Goal: Transaction & Acquisition: Purchase product/service

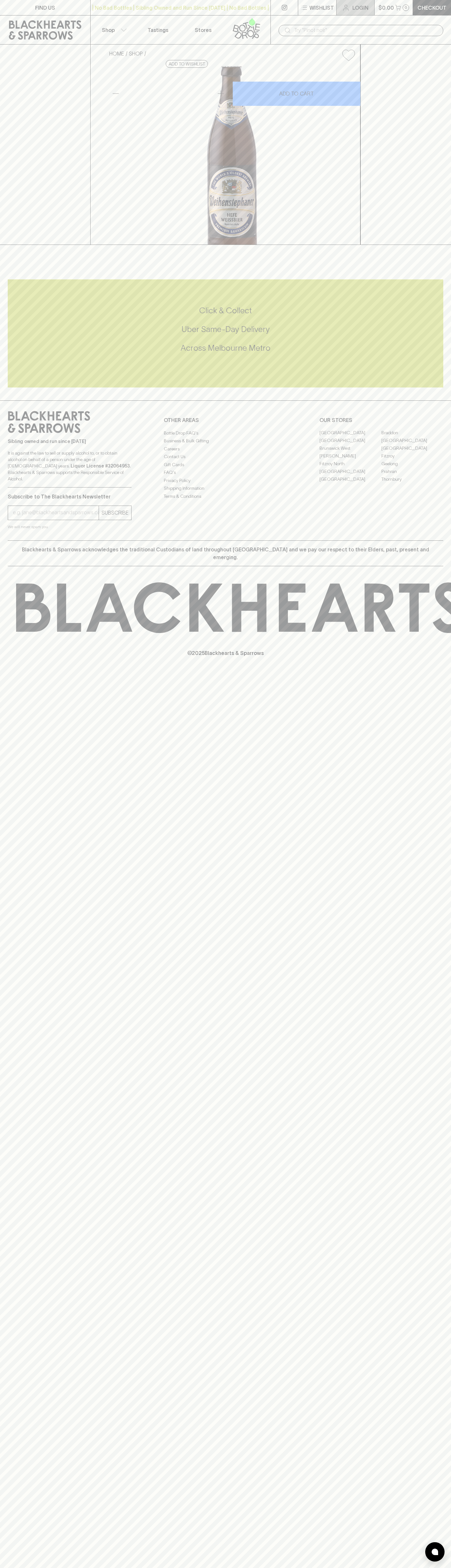
click at [351, 12] on link "Login" at bounding box center [356, 8] width 38 height 16
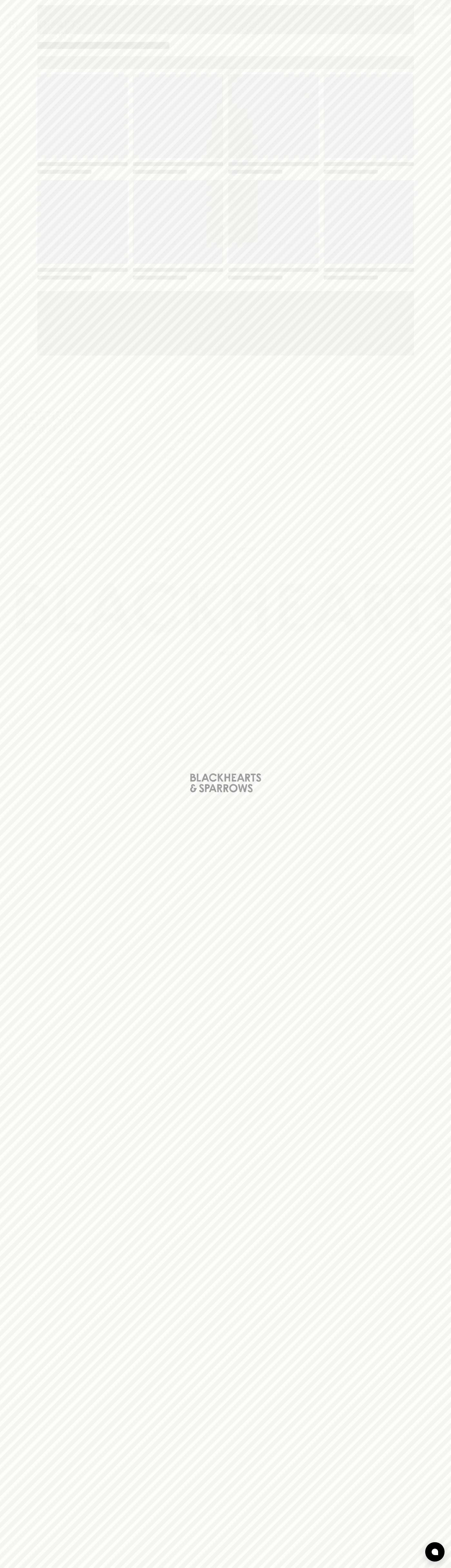
click at [430, 485] on div "Loading" at bounding box center [225, 784] width 451 height 1568
click at [205, 1568] on html "FIND US | No Bad Bottles | Sibling Owned and Run Since 2006 | No Bad Bottles | …" at bounding box center [225, 784] width 451 height 1568
click at [23, 385] on div "Loading" at bounding box center [225, 784] width 451 height 1568
